Goal: Information Seeking & Learning: Learn about a topic

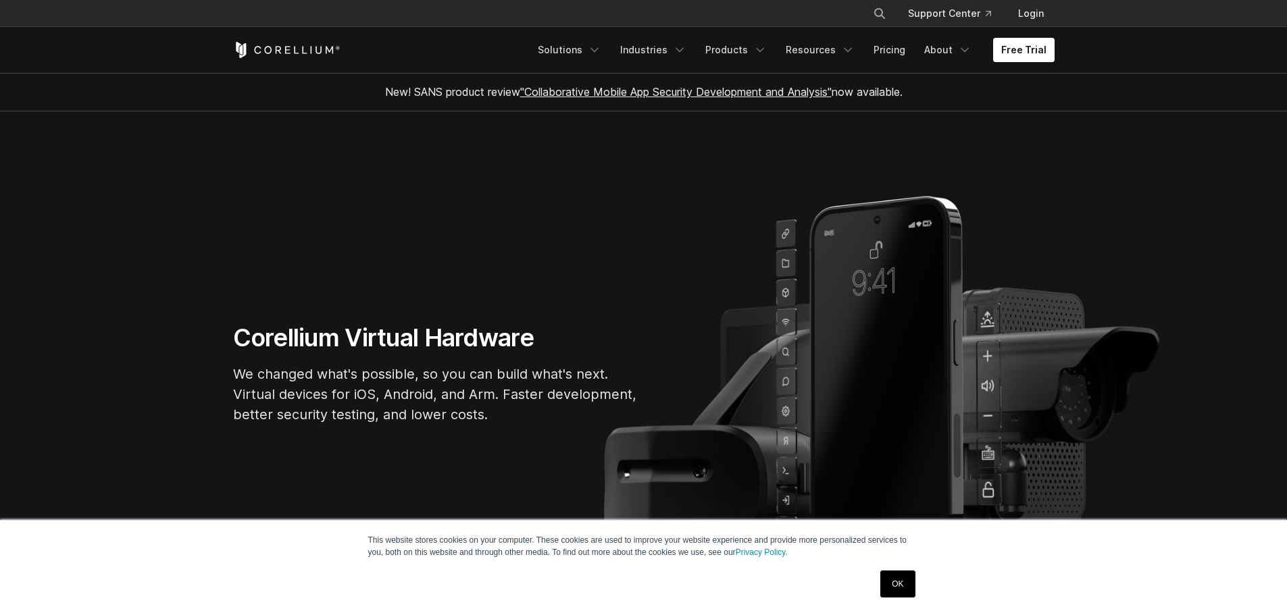
click at [894, 584] on link "OK" at bounding box center [897, 584] width 34 height 27
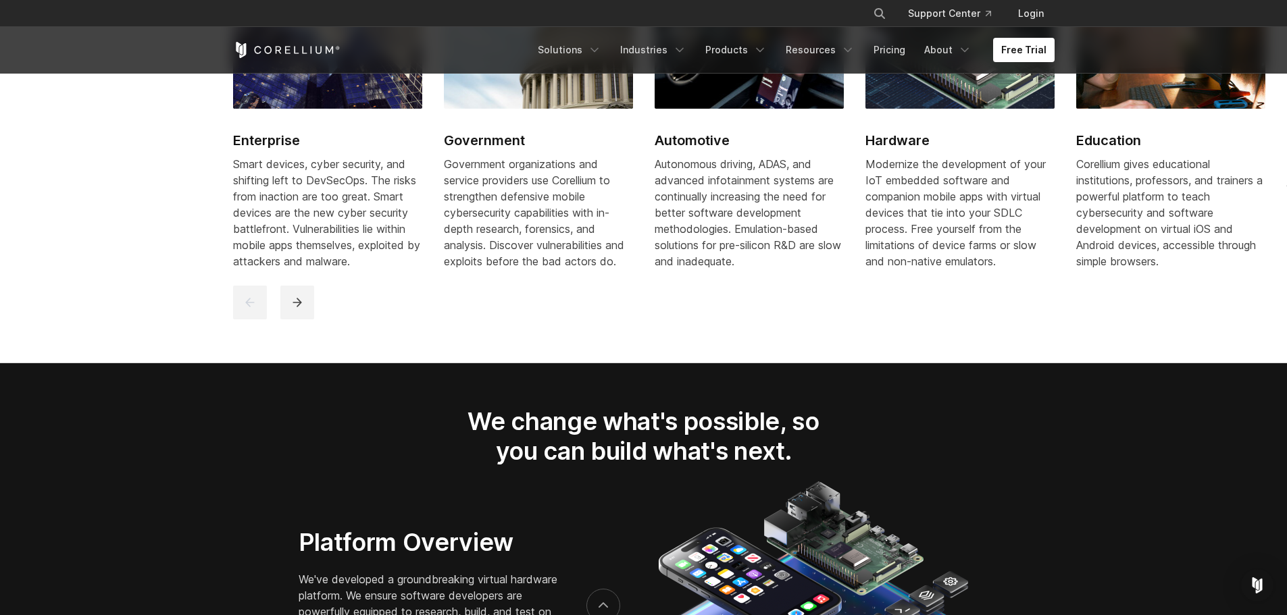
scroll to position [2229, 0]
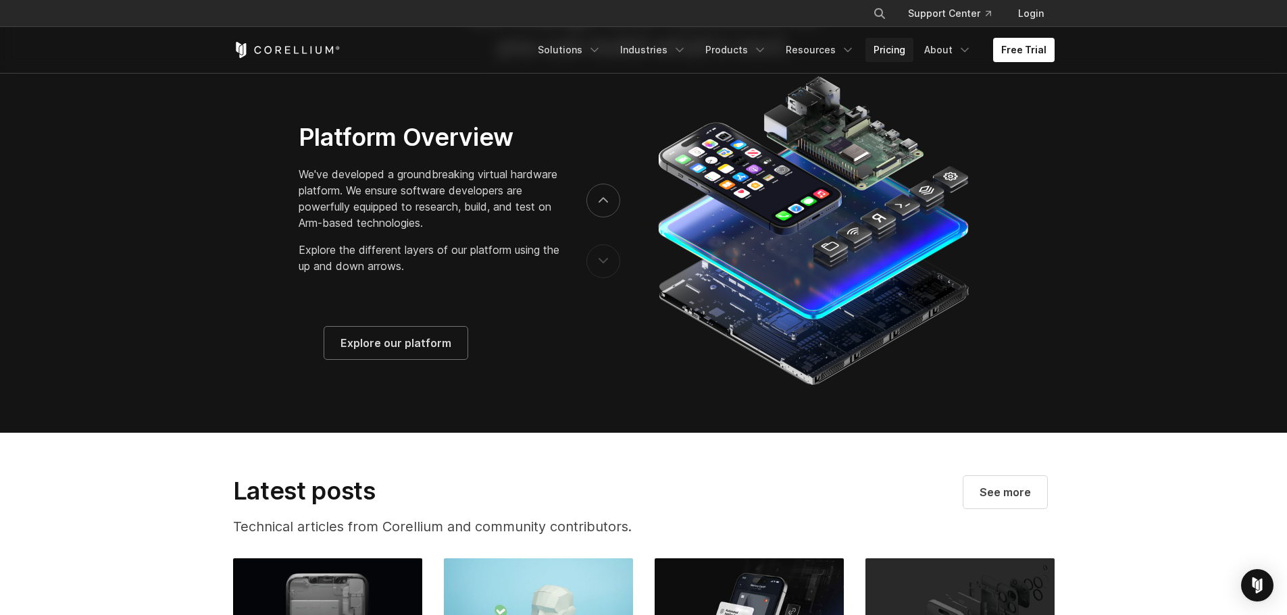
click at [893, 47] on link "Pricing" at bounding box center [889, 50] width 48 height 24
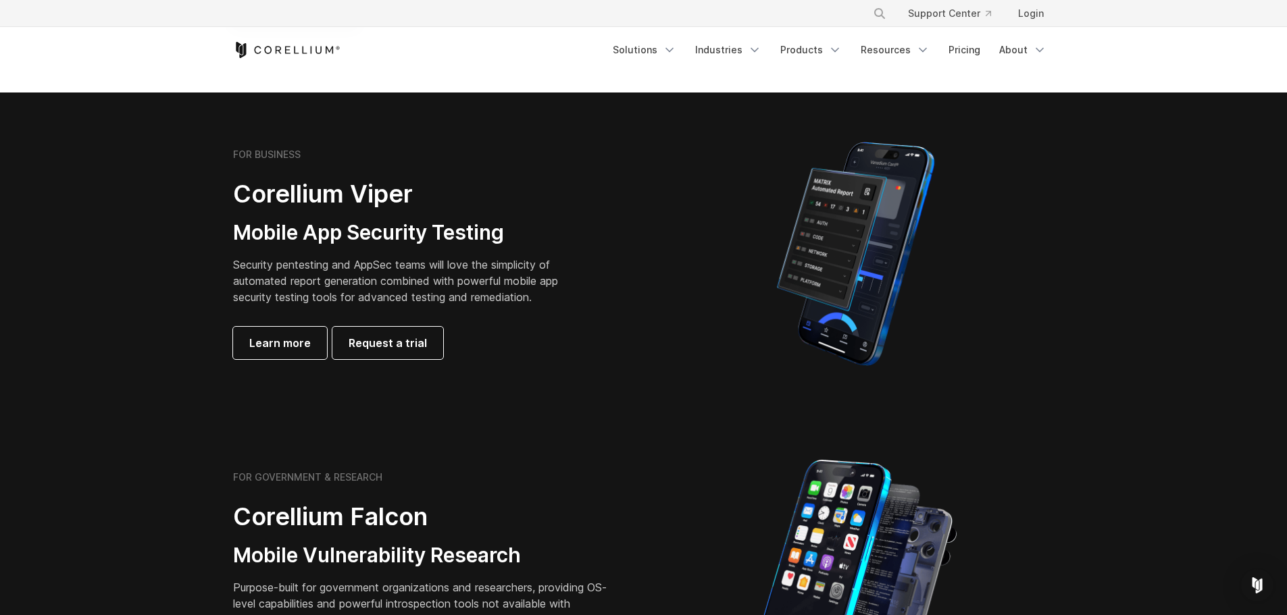
scroll to position [253, 0]
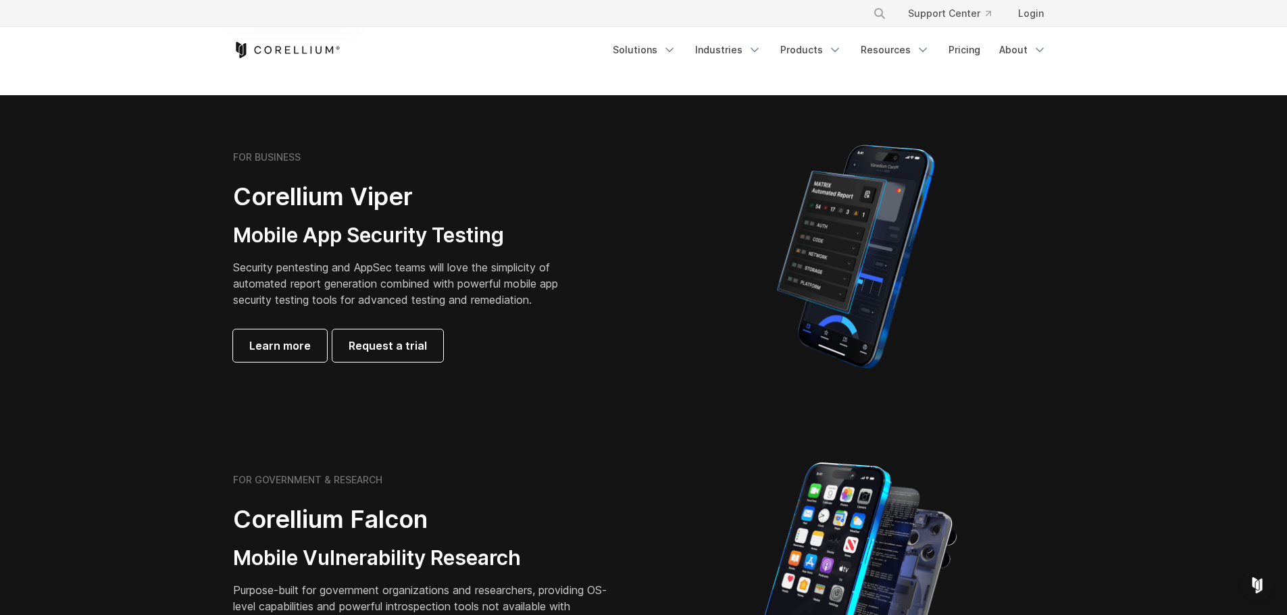
click at [245, 200] on h2 "Corellium Viper" at bounding box center [406, 197] width 346 height 30
copy h2 "Corellium"
click at [380, 216] on div "FOR BUSINESS Corellium Viper Mobile App Security Testing Security pentesting an…" at bounding box center [422, 256] width 378 height 211
drag, startPoint x: 234, startPoint y: 199, endPoint x: 339, endPoint y: 185, distance: 106.2
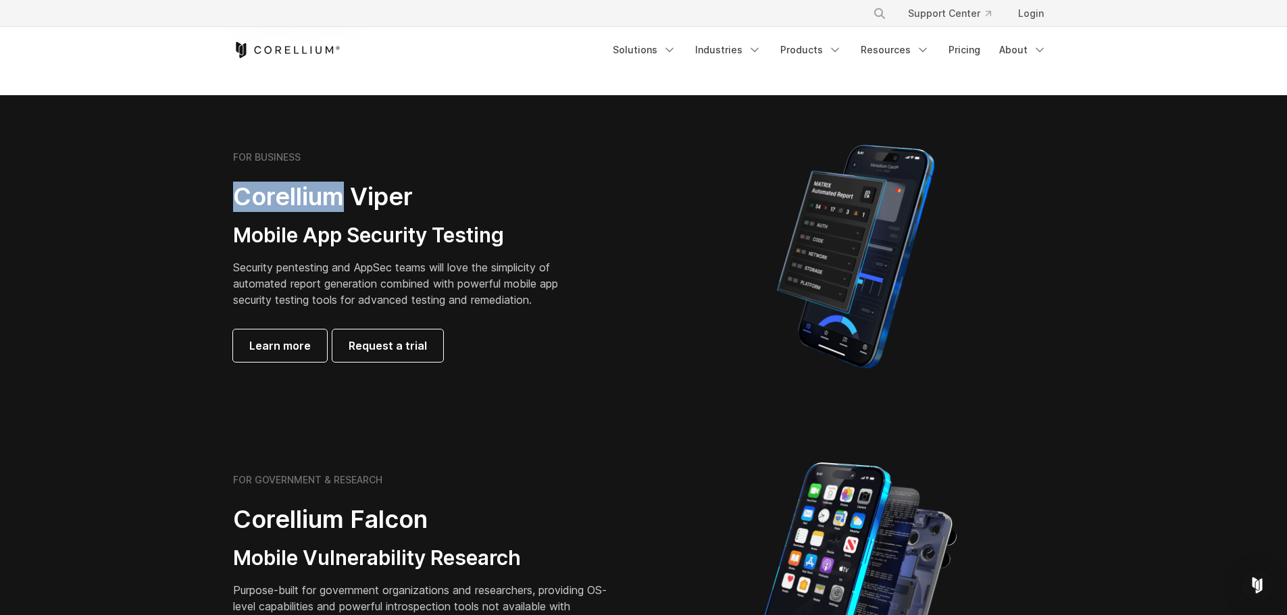
click at [339, 185] on h2 "Corellium Viper" at bounding box center [406, 197] width 346 height 30
copy h2 "Corellium"
